Goal: Task Accomplishment & Management: Manage account settings

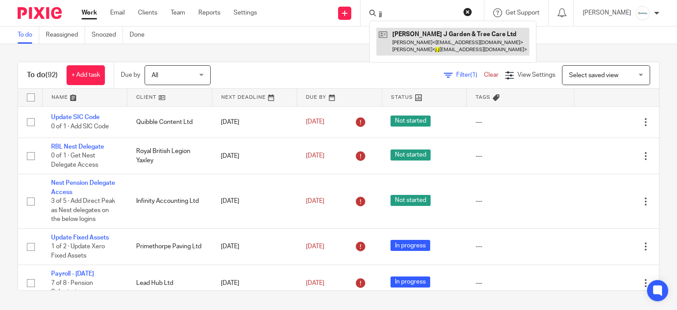
type input "jj"
click at [422, 35] on link at bounding box center [452, 41] width 153 height 27
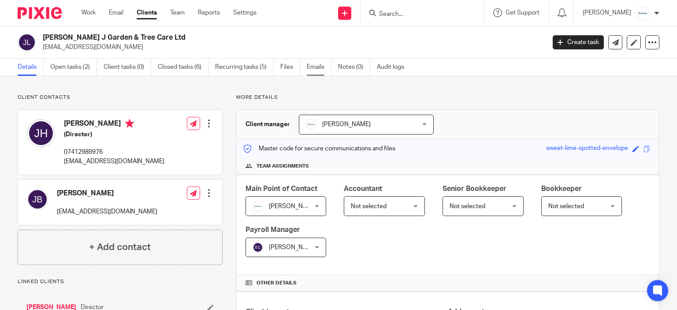
click at [314, 67] on link "Emails" at bounding box center [319, 67] width 25 height 17
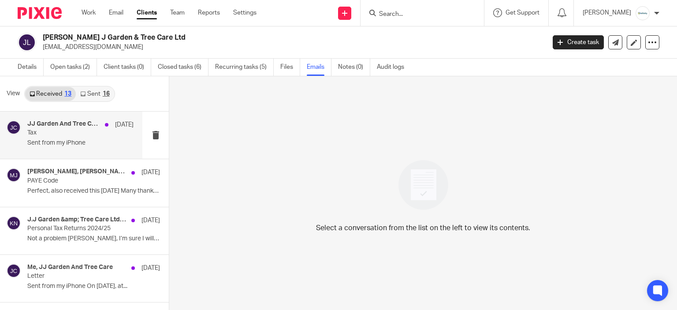
click at [88, 132] on p "Tax" at bounding box center [69, 132] width 85 height 7
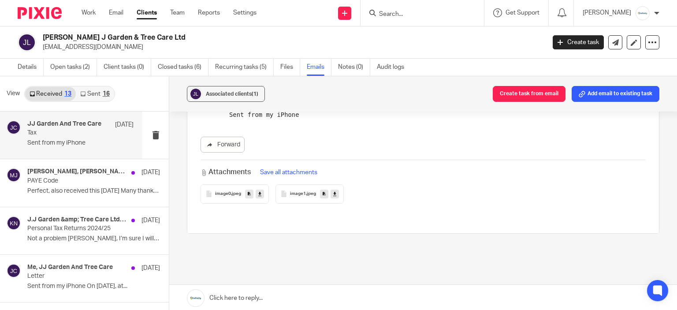
scroll to position [44, 0]
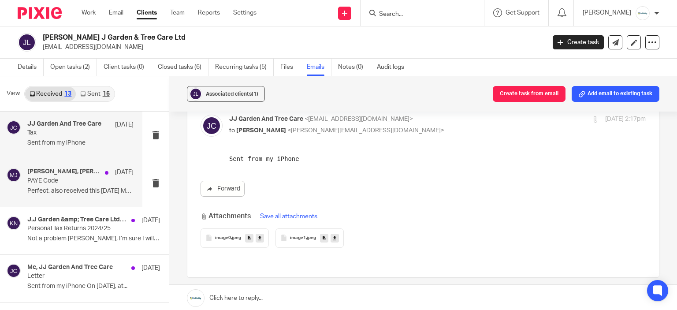
click at [63, 179] on p "PAYE Code" at bounding box center [69, 180] width 85 height 7
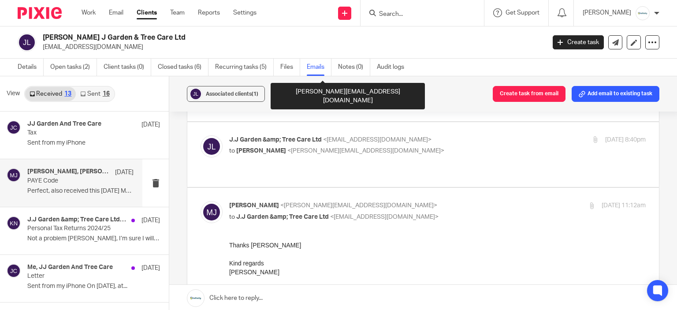
scroll to position [397, 0]
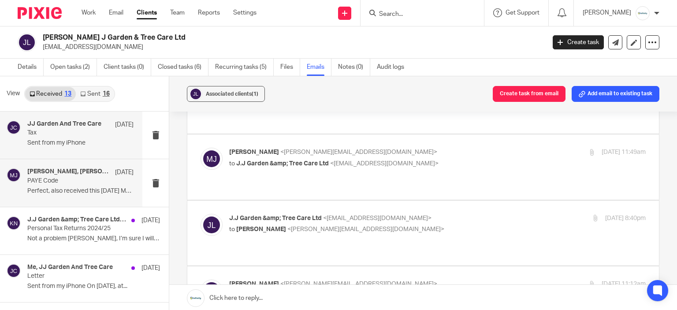
click at [79, 140] on p "Sent from my iPhone" at bounding box center [80, 142] width 106 height 7
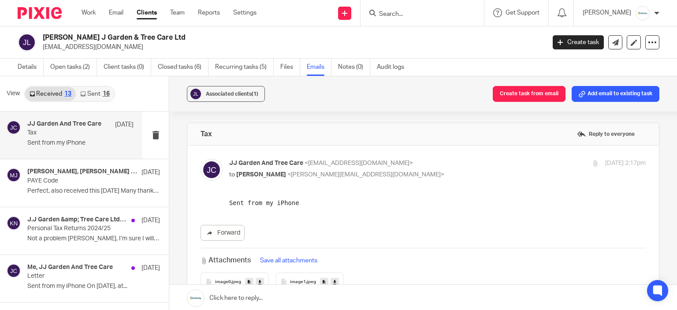
scroll to position [44, 0]
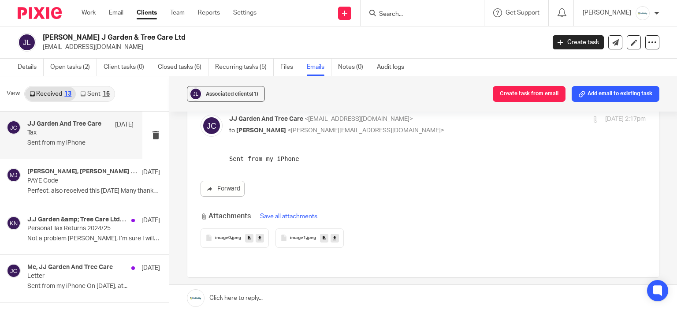
click at [220, 236] on span "image0" at bounding box center [223, 237] width 16 height 5
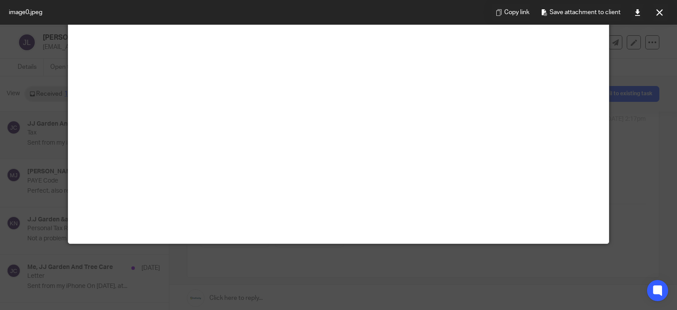
scroll to position [15, 0]
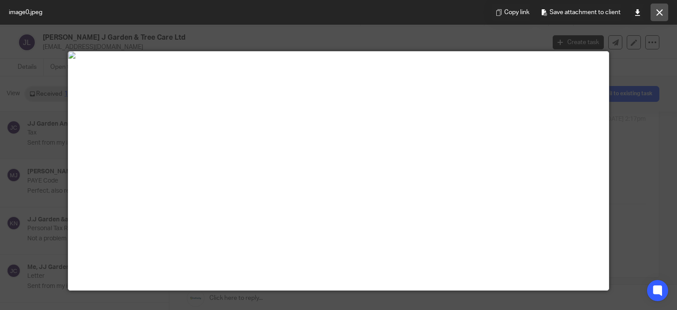
click at [662, 12] on icon at bounding box center [659, 12] width 7 height 7
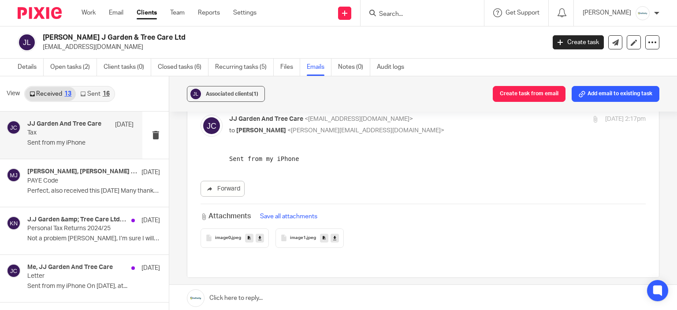
click at [293, 241] on div "image1 .jpeg" at bounding box center [309, 237] width 68 height 19
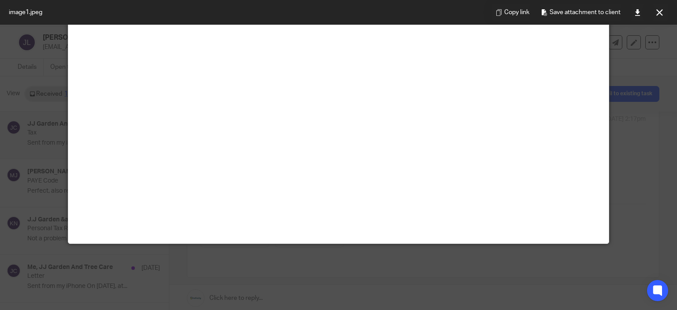
scroll to position [264, 0]
click at [656, 10] on icon at bounding box center [659, 12] width 7 height 7
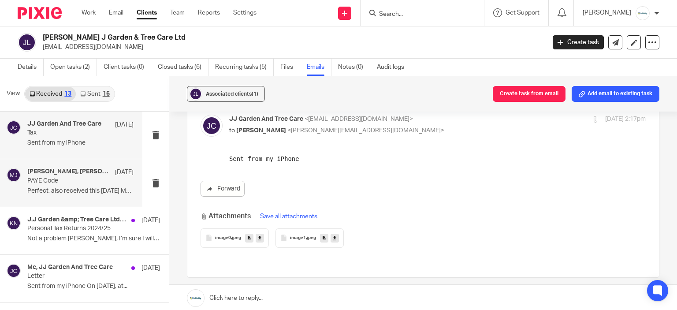
click at [71, 189] on p "Perfect, also received this today Many thanks,..." at bounding box center [80, 190] width 106 height 7
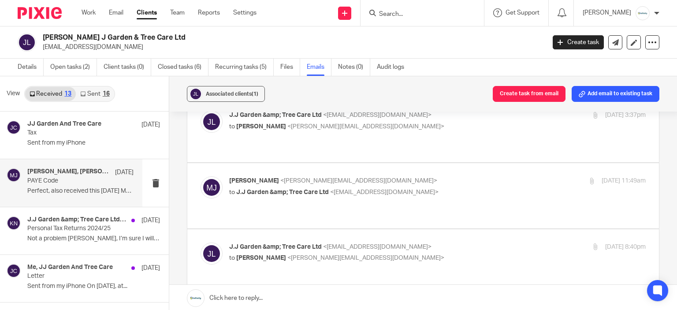
scroll to position [352, 0]
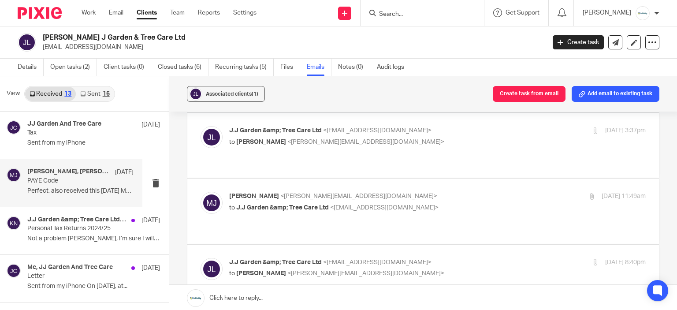
click at [300, 270] on span "<melissa@infinity-accounting.co.uk>" at bounding box center [365, 273] width 157 height 6
checkbox input "true"
click at [334, 192] on div "Melissa Jones <melissa@infinity-accounting.co.uk> to J.J Garden &amp; Tree Care…" at bounding box center [422, 211] width 445 height 38
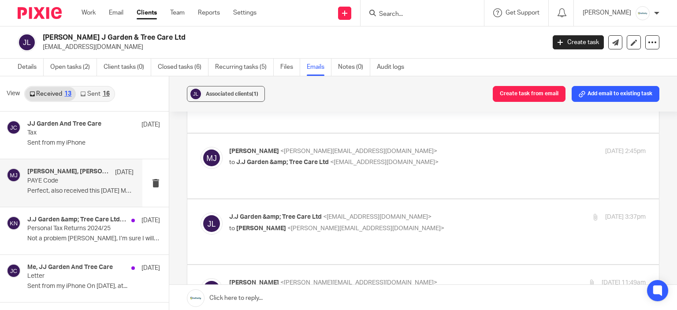
scroll to position [264, 0]
drag, startPoint x: 481, startPoint y: 242, endPoint x: 468, endPoint y: 218, distance: 27.2
click at [474, 280] on div "Melissa Jones <melissa@infinity-accounting.co.uk> to J.J Garden &amp; Tree Care…" at bounding box center [368, 290] width 278 height 20
checkbox input "true"
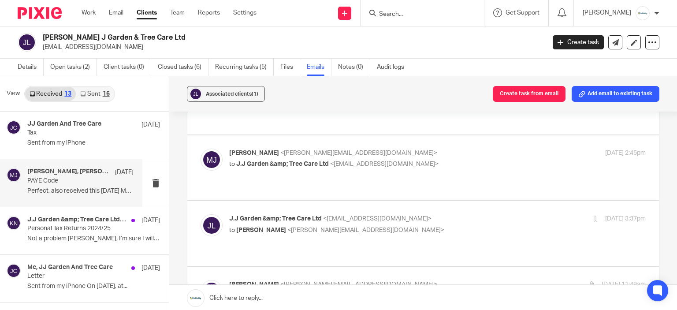
click at [467, 226] on p "to Melissa Jones <melissa@infinity-accounting.co.uk>" at bounding box center [368, 230] width 278 height 9
checkbox input "true"
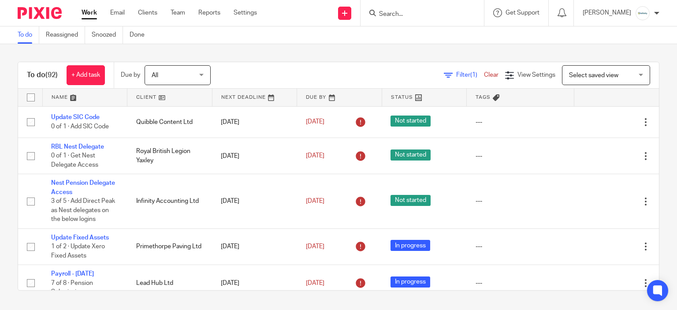
click at [569, 72] on span "Select saved view" at bounding box center [593, 75] width 49 height 6
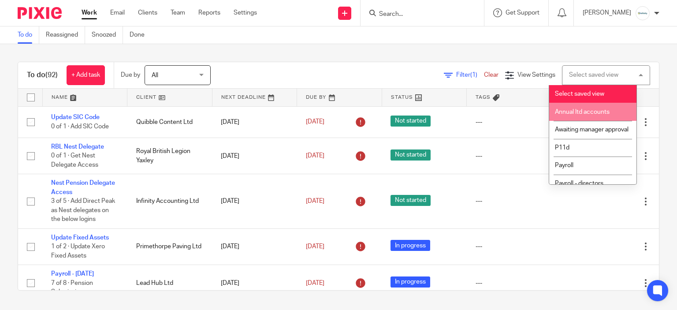
click at [586, 111] on span "Annual ltd accounts" at bounding box center [582, 112] width 55 height 6
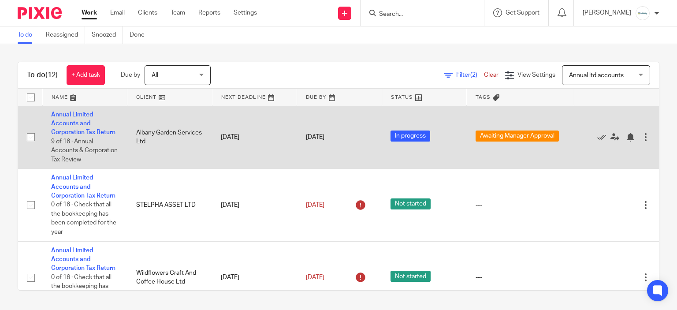
scroll to position [132, 0]
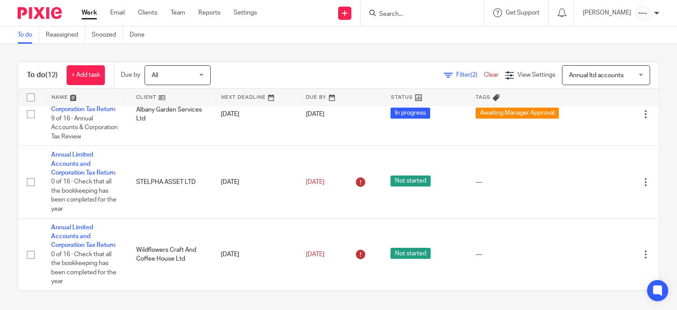
click at [482, 34] on div "To do Reassigned Snoozed Done" at bounding box center [338, 35] width 677 height 18
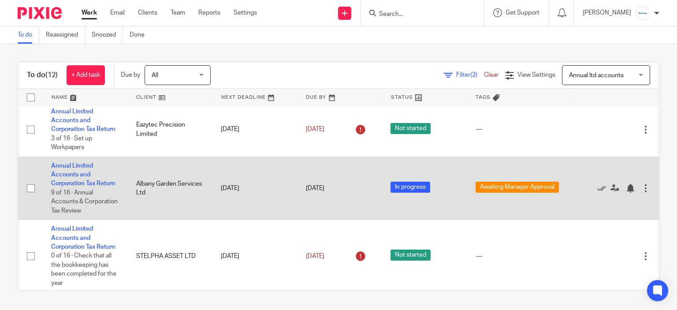
scroll to position [0, 0]
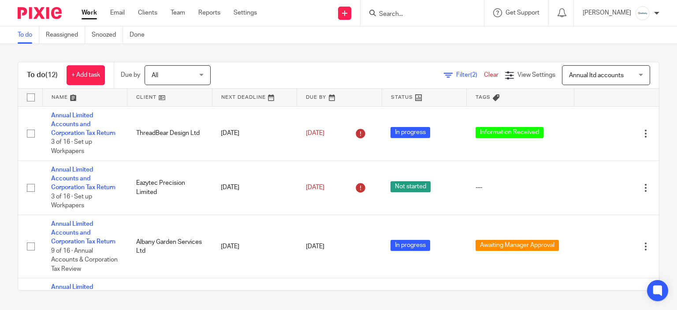
click at [440, 8] on form at bounding box center [425, 12] width 94 height 11
click at [441, 10] on form at bounding box center [425, 12] width 94 height 11
click at [441, 11] on input "Search" at bounding box center [417, 15] width 79 height 8
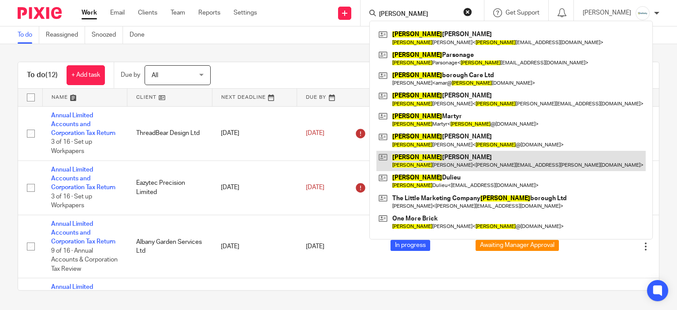
type input "peter"
click at [443, 160] on link at bounding box center [510, 161] width 269 height 20
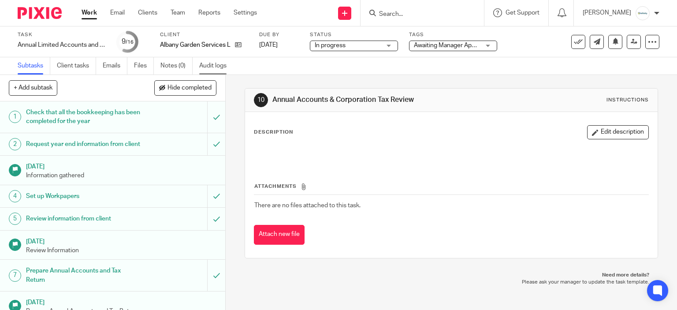
click at [206, 65] on link "Audit logs" at bounding box center [216, 65] width 34 height 17
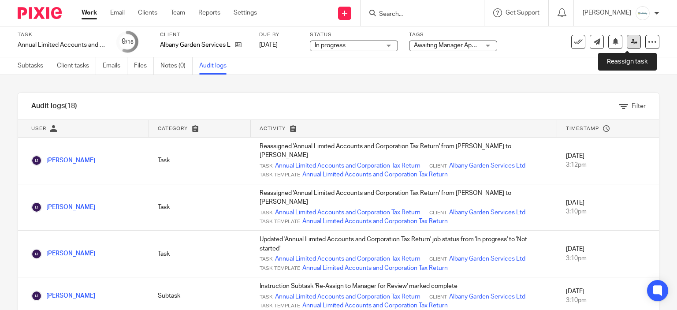
click at [630, 44] on icon at bounding box center [633, 41] width 7 height 7
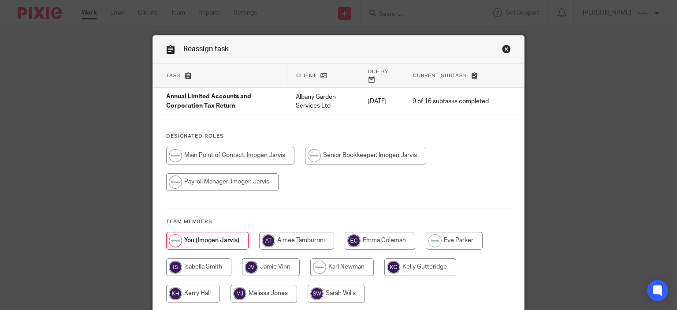
click at [321, 236] on input "radio" at bounding box center [296, 241] width 75 height 18
radio input "true"
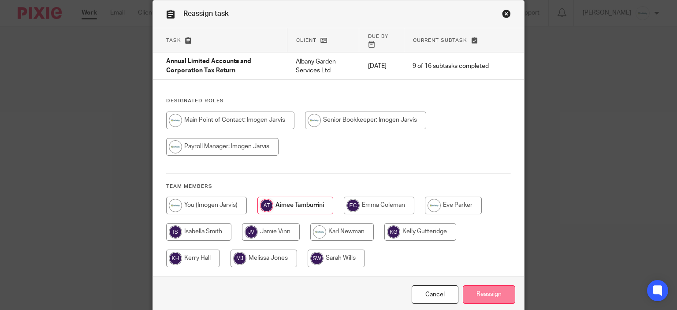
scroll to position [67, 0]
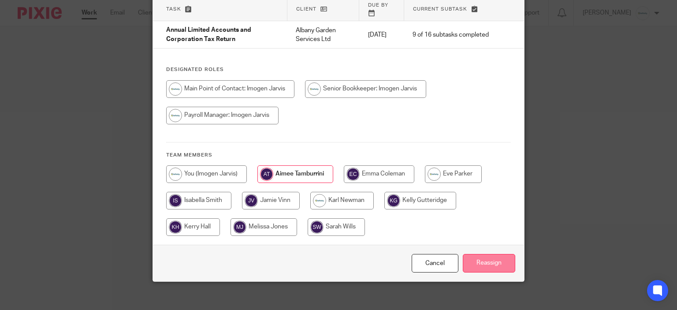
click at [500, 254] on input "Reassign" at bounding box center [489, 263] width 52 height 19
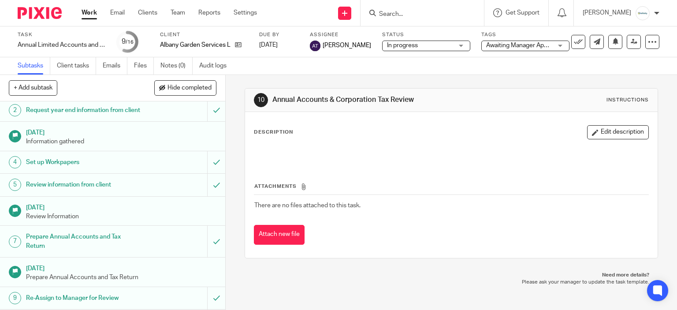
scroll to position [32, 0]
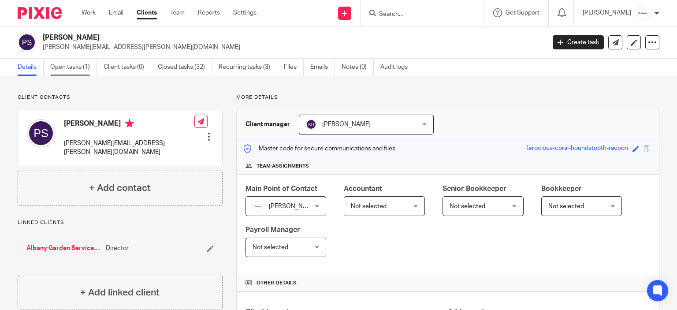
click at [70, 70] on link "Open tasks (1)" at bounding box center [73, 67] width 47 height 17
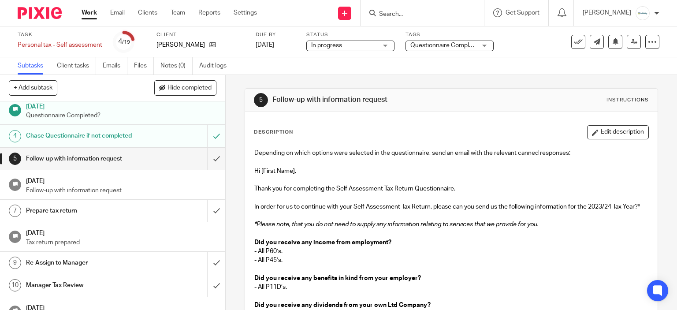
scroll to position [88, 0]
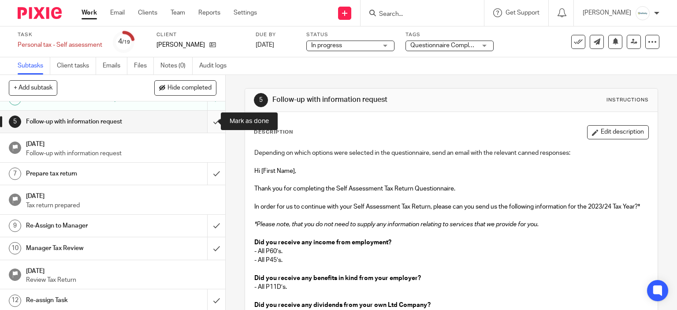
click at [204, 124] on input "submit" at bounding box center [112, 122] width 225 height 22
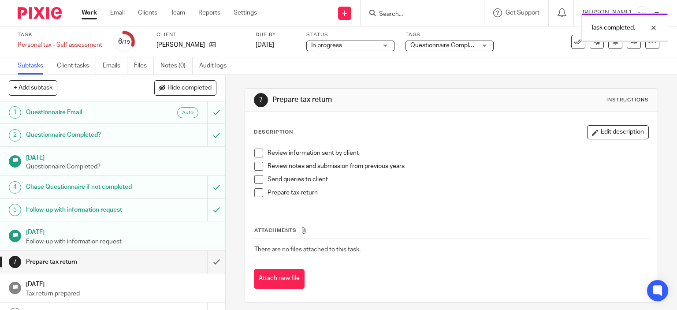
scroll to position [44, 0]
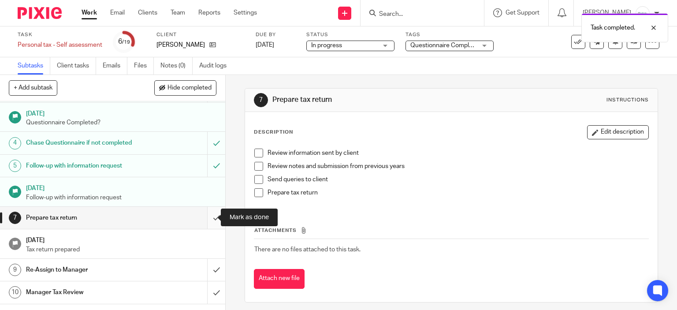
click at [208, 215] on input "submit" at bounding box center [112, 218] width 225 height 22
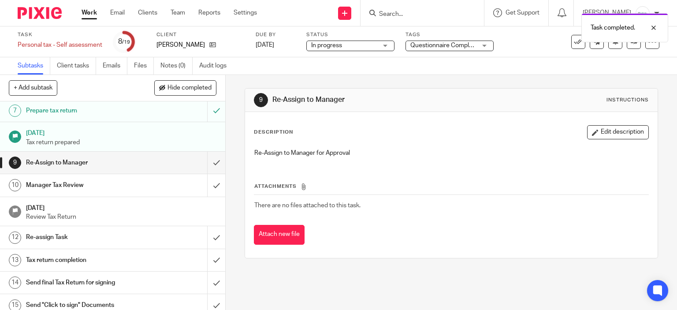
scroll to position [166, 0]
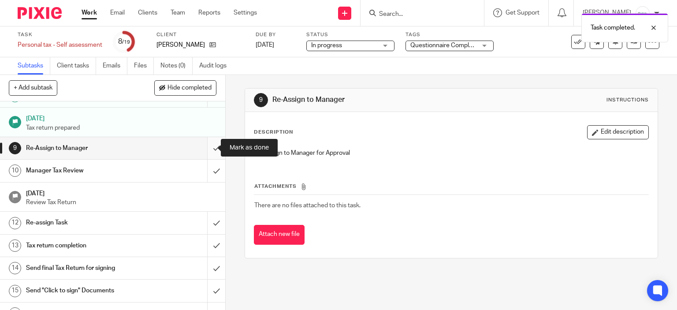
click at [215, 141] on input "submit" at bounding box center [112, 148] width 225 height 22
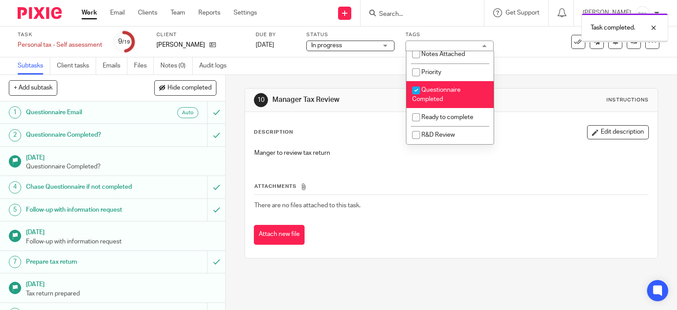
scroll to position [176, 0]
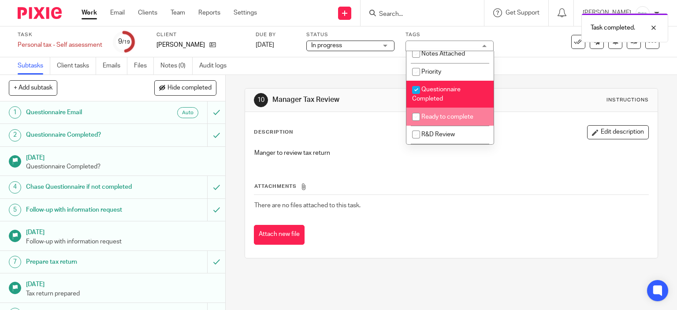
click at [440, 113] on li "Ready to complete" at bounding box center [449, 116] width 87 height 18
checkbox input "true"
click at [439, 99] on span "Questionnaire Completed" at bounding box center [436, 93] width 48 height 15
checkbox input "false"
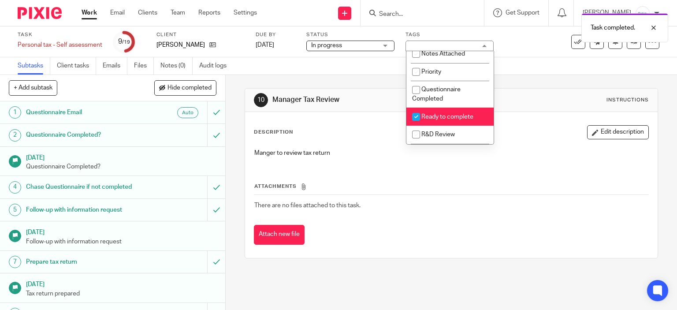
click at [448, 118] on span "Ready to complete" at bounding box center [447, 117] width 52 height 6
checkbox input "false"
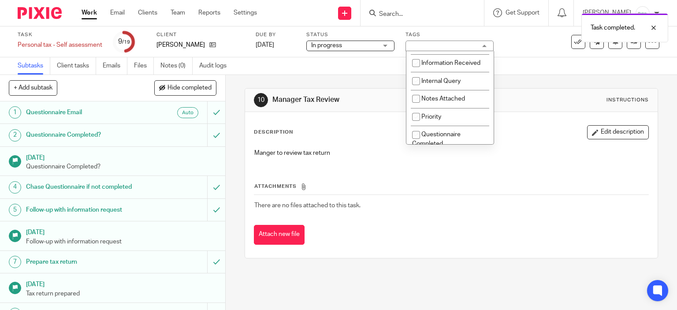
scroll to position [0, 0]
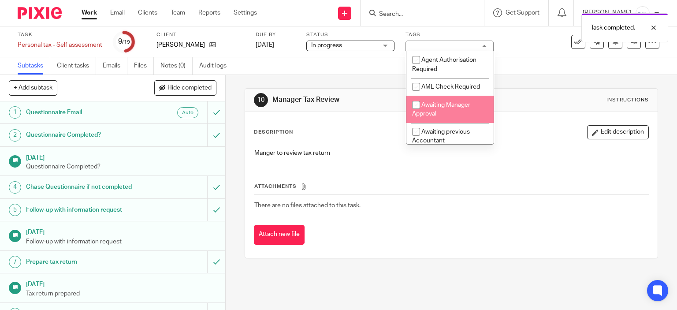
click at [450, 107] on span "Awaiting Manager Approval" at bounding box center [441, 109] width 58 height 15
checkbox input "true"
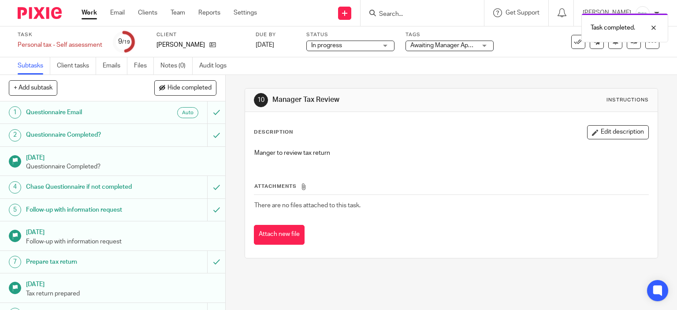
click at [545, 105] on div "10 Manager Tax Review Instructions" at bounding box center [451, 100] width 395 height 14
click at [630, 44] on icon at bounding box center [633, 41] width 7 height 7
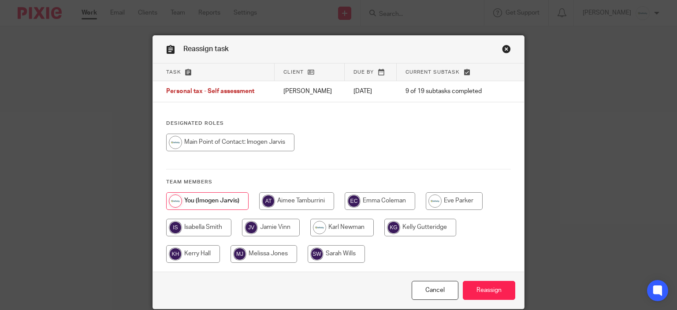
click at [290, 200] on input "radio" at bounding box center [296, 201] width 75 height 18
radio input "true"
click at [479, 278] on div "Cancel Reassign" at bounding box center [338, 289] width 371 height 37
click at [478, 283] on input "Reassign" at bounding box center [489, 290] width 52 height 19
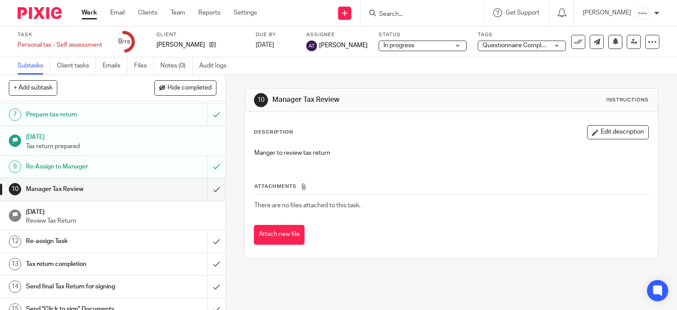
scroll to position [176, 0]
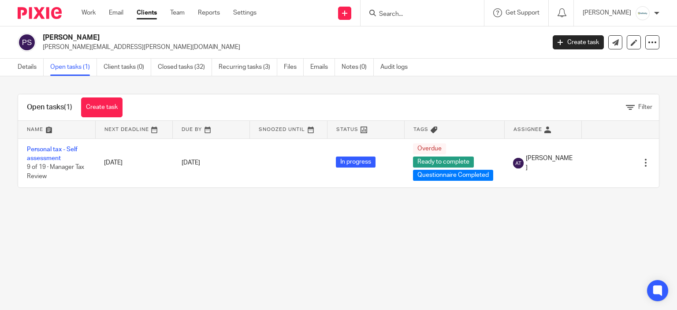
click at [76, 63] on link "Open tasks (1)" at bounding box center [73, 67] width 47 height 17
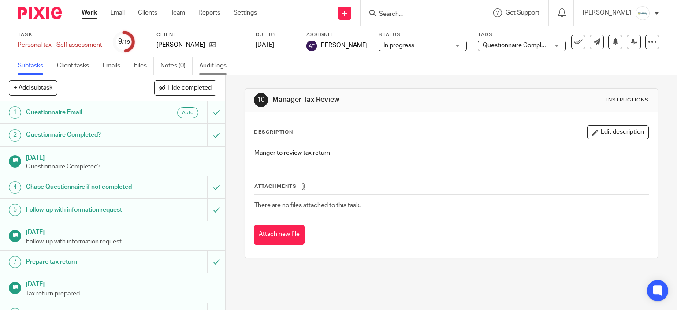
click at [224, 67] on link "Audit logs" at bounding box center [216, 65] width 34 height 17
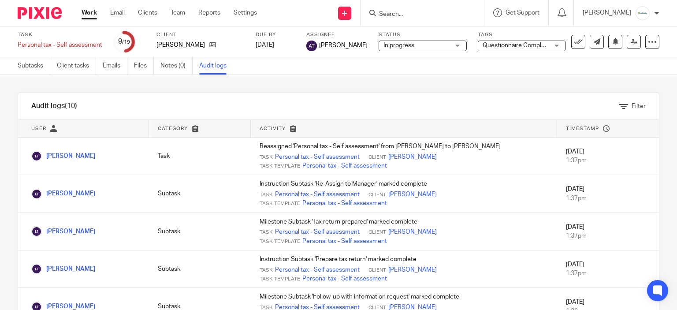
click at [504, 41] on span "Questionnaire Completed + 1" at bounding box center [515, 45] width 66 height 9
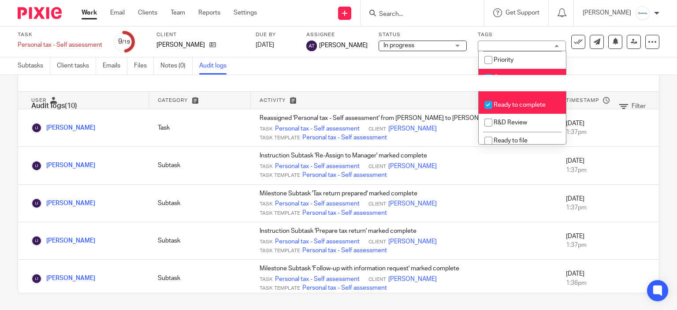
scroll to position [176, 0]
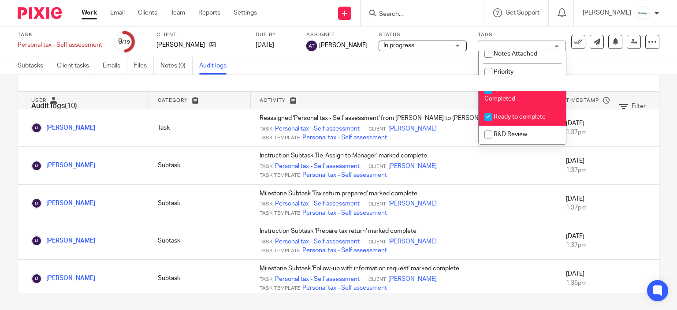
click at [520, 118] on span "Ready to complete" at bounding box center [519, 117] width 52 height 6
checkbox input "false"
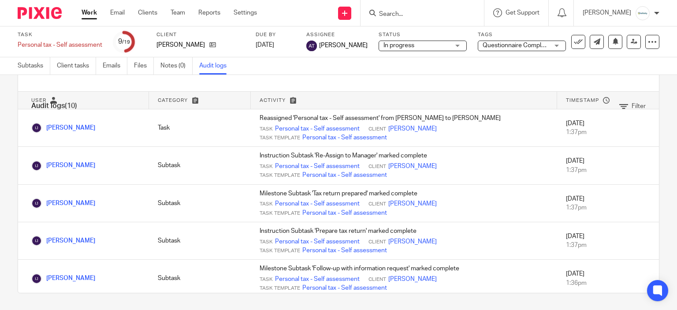
click at [518, 103] on div "Filter" at bounding box center [307, 106] width 677 height 9
click at [522, 41] on span "Questionnaire Completed" at bounding box center [515, 45] width 66 height 9
click at [504, 104] on div "Filter" at bounding box center [307, 106] width 677 height 9
click at [530, 40] on div "Tags Questionnaire Completed Agent Authorisation Required AML Check Required Aw…" at bounding box center [522, 41] width 88 height 21
click at [523, 49] on span "Questionnaire Completed" at bounding box center [515, 45] width 66 height 9
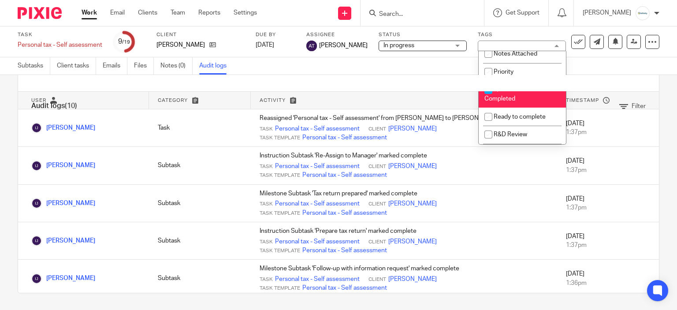
click at [497, 95] on li "Questionnaire Completed" at bounding box center [521, 94] width 87 height 27
checkbox input "false"
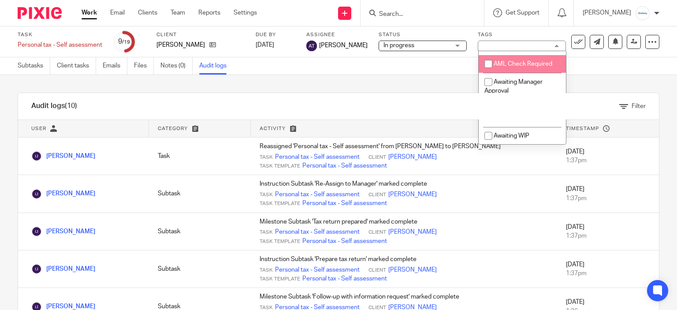
scroll to position [44, 0]
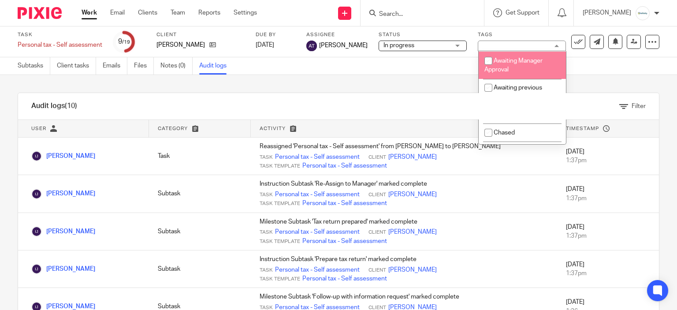
click at [530, 70] on li "Awaiting Manager Approval" at bounding box center [521, 65] width 87 height 27
checkbox input "true"
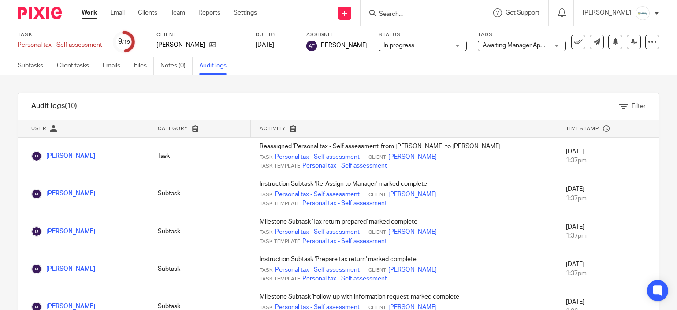
click at [437, 79] on div "Audit logs (10) Filter Filter Audit Logs Only show logs matching all of these c…" at bounding box center [338, 192] width 677 height 235
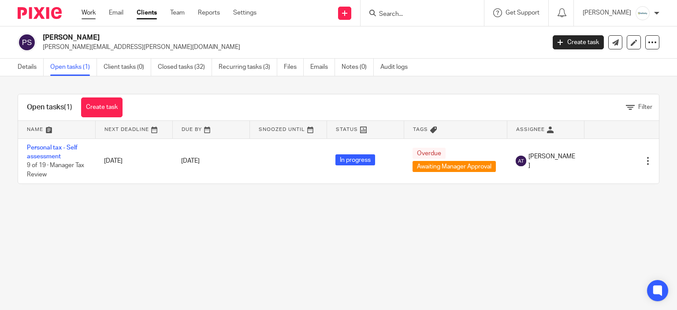
click at [94, 12] on link "Work" at bounding box center [89, 12] width 14 height 9
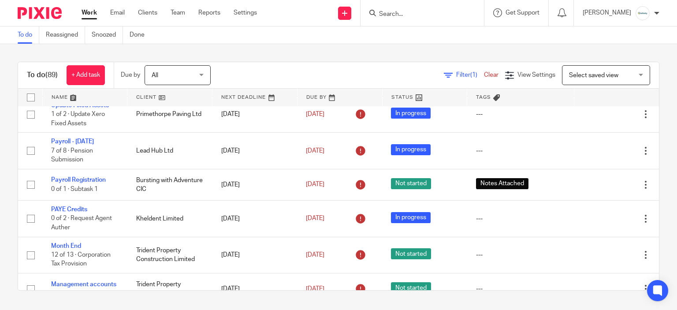
scroll to position [176, 0]
